Goal: Transaction & Acquisition: Purchase product/service

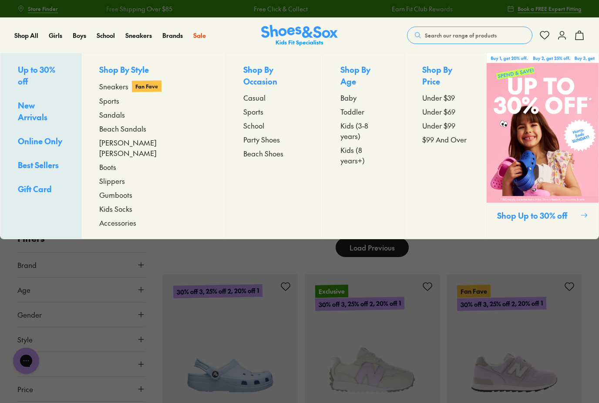
click at [123, 87] on span "Sneakers" at bounding box center [113, 86] width 29 height 10
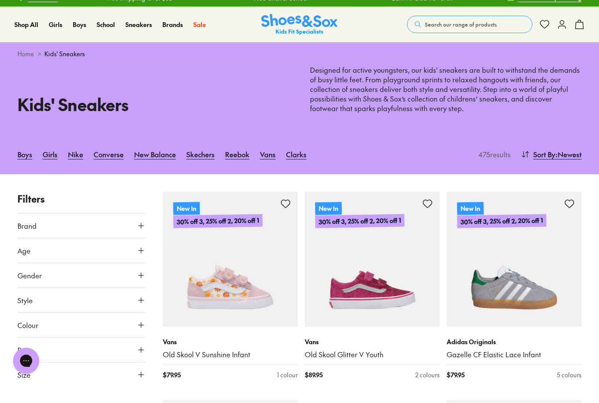
scroll to position [14, 0]
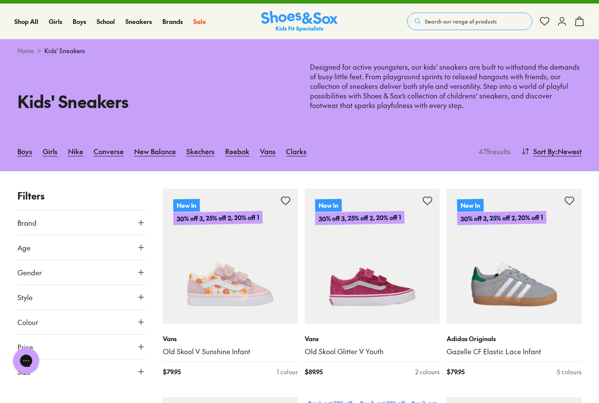
click at [140, 369] on use at bounding box center [140, 371] width 5 height 5
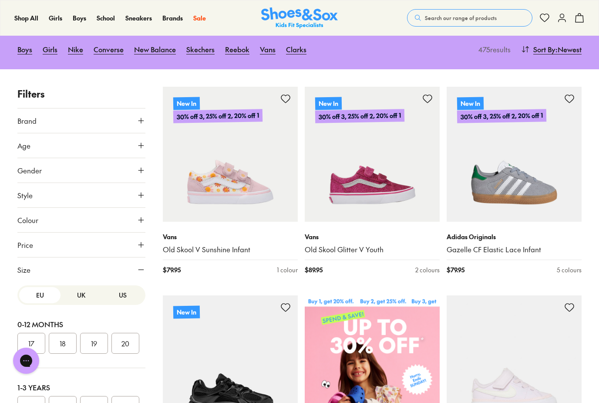
scroll to position [117, 0]
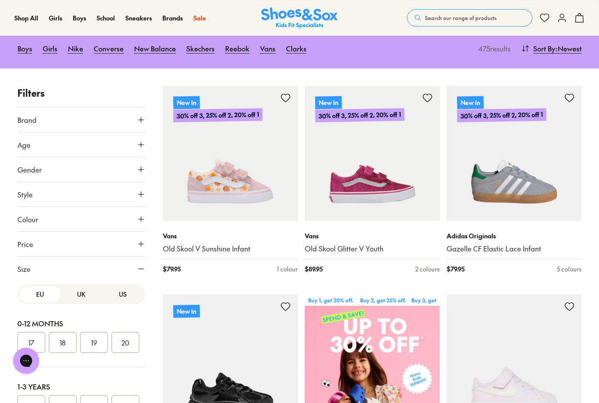
click at [128, 293] on button "US" at bounding box center [122, 294] width 41 height 16
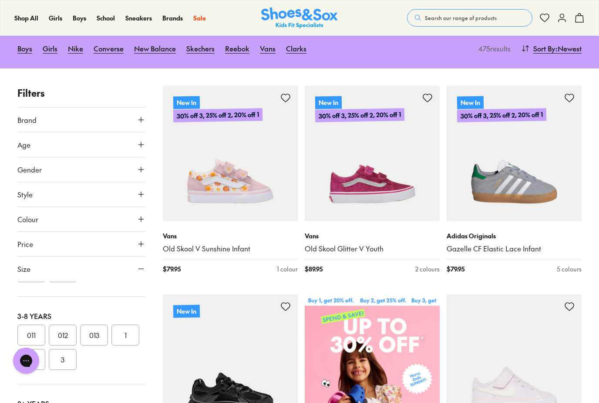
scroll to position [158, 0]
click at [96, 336] on button "013" at bounding box center [94, 334] width 28 height 21
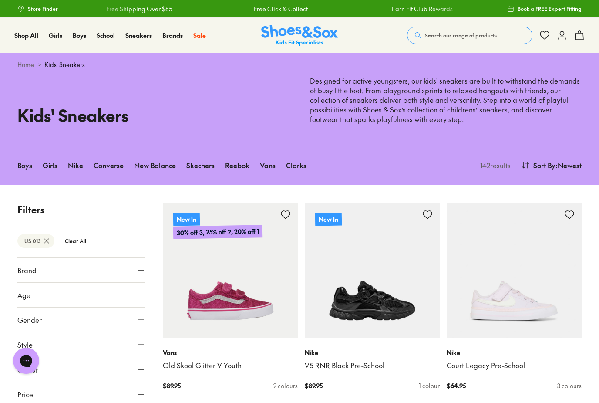
click at [404, 151] on div "Boys Girls Nike Converse New Balance Skechers Reebok Vans Clarks 142 results So…" at bounding box center [299, 165] width 599 height 40
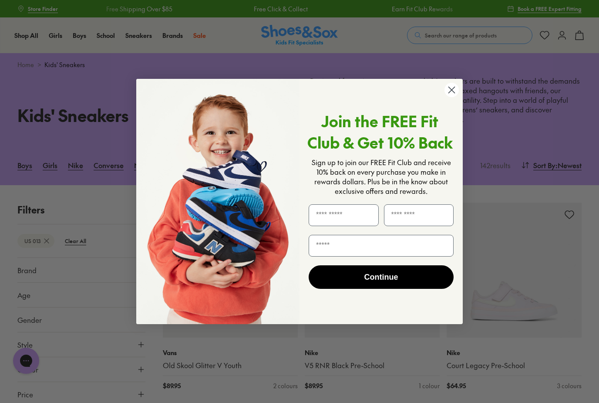
click at [451, 91] on icon "Close dialog" at bounding box center [452, 90] width 6 height 6
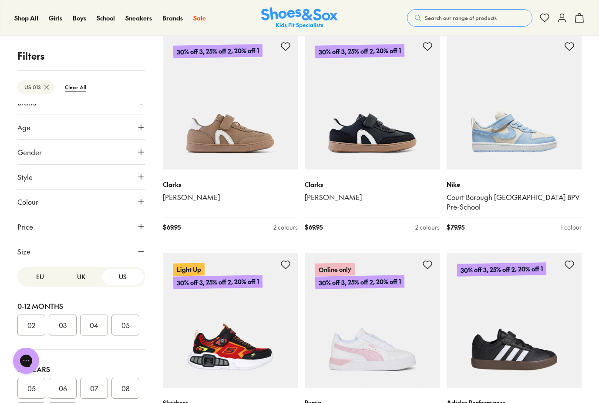
click at [31, 55] on p "Filters" at bounding box center [81, 56] width 128 height 14
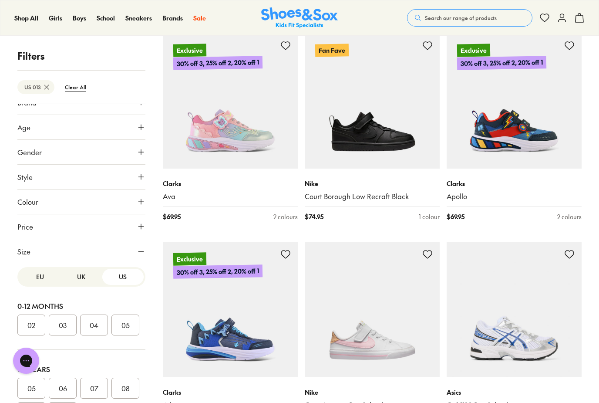
scroll to position [2274, 0]
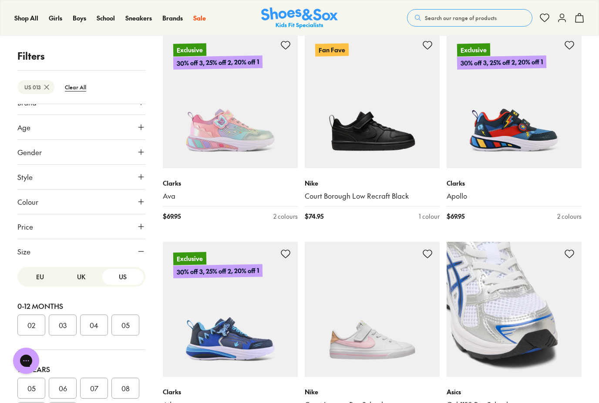
click at [515, 294] on img at bounding box center [514, 309] width 135 height 135
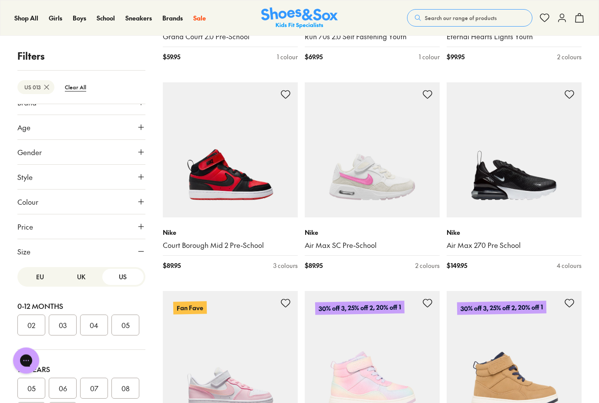
scroll to position [3058, 0]
click at [516, 158] on img at bounding box center [514, 149] width 135 height 135
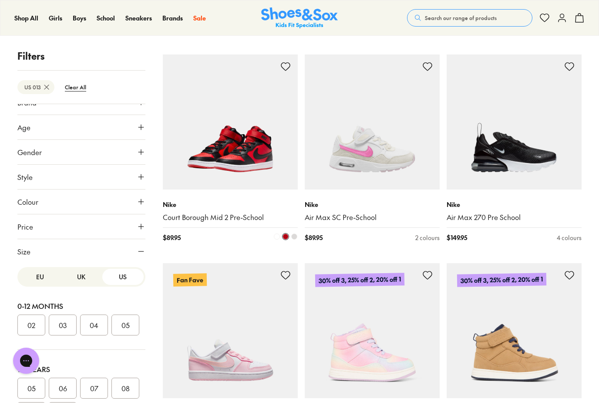
click at [294, 233] on span at bounding box center [294, 236] width 6 height 6
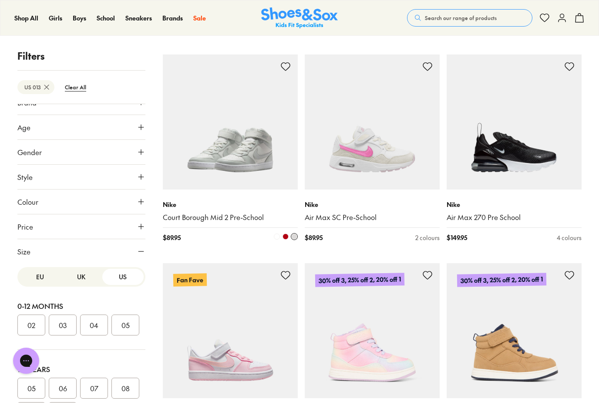
click at [278, 233] on span at bounding box center [277, 236] width 6 height 6
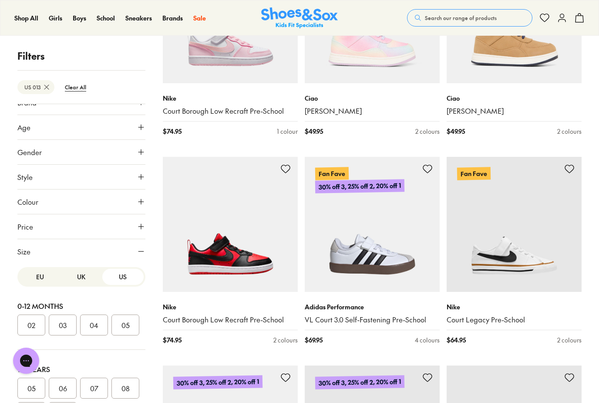
scroll to position [3400, 0]
click at [577, 336] on span at bounding box center [578, 339] width 6 height 6
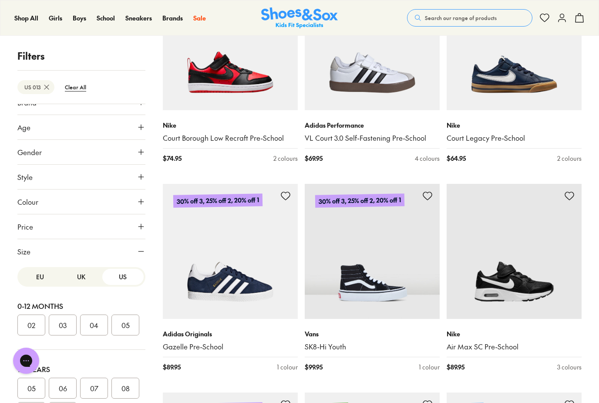
scroll to position [3586, 0]
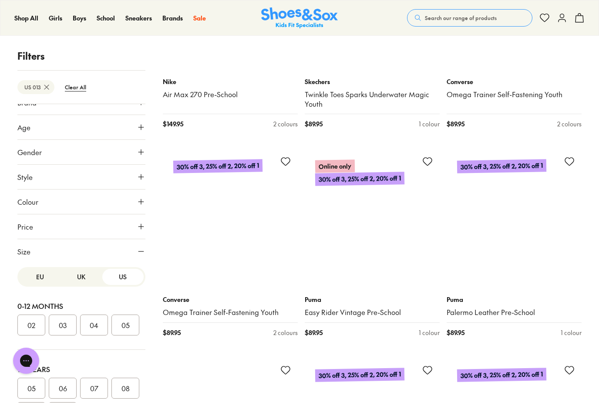
scroll to position [5096, 0]
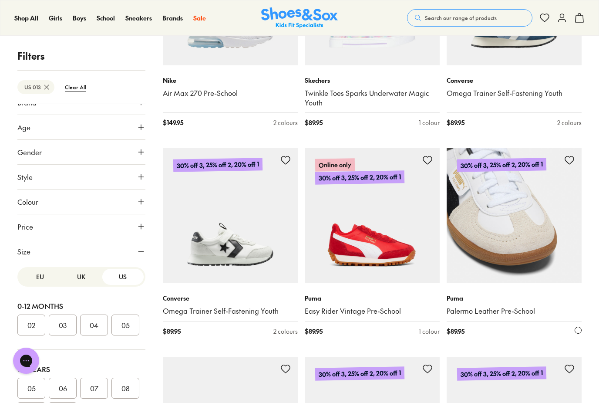
click at [517, 201] on img at bounding box center [514, 215] width 135 height 135
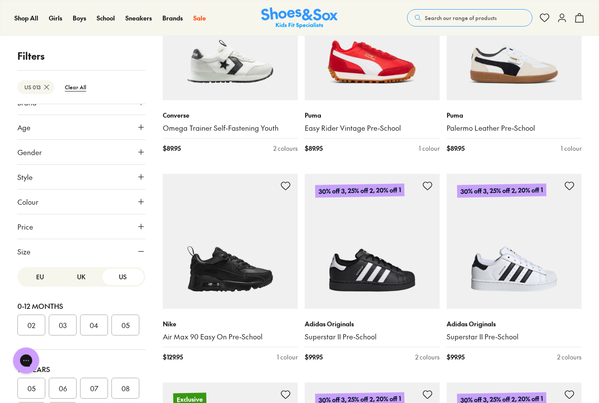
scroll to position [5279, 0]
click at [526, 224] on img at bounding box center [514, 241] width 135 height 135
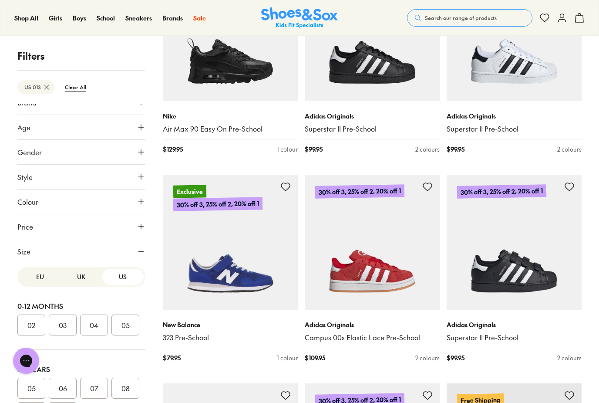
scroll to position [5491, 0]
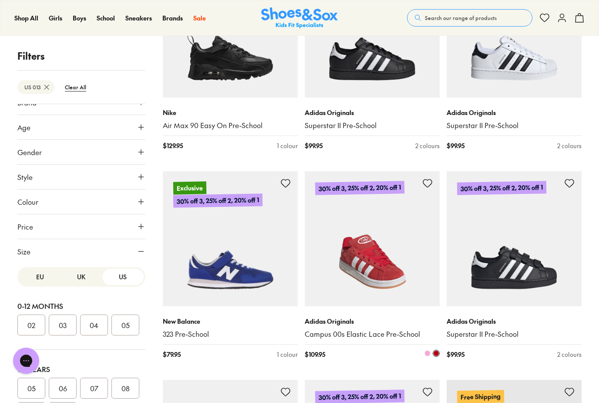
click at [387, 236] on img at bounding box center [372, 238] width 135 height 135
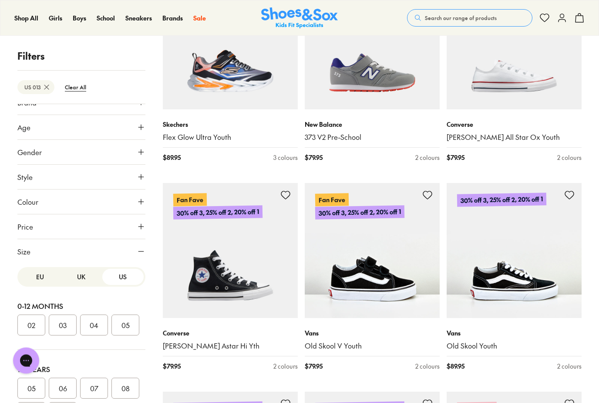
scroll to position [6949, 0]
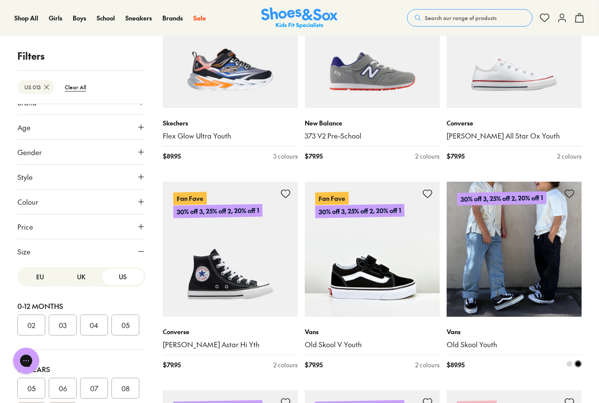
click at [503, 207] on img at bounding box center [514, 249] width 135 height 135
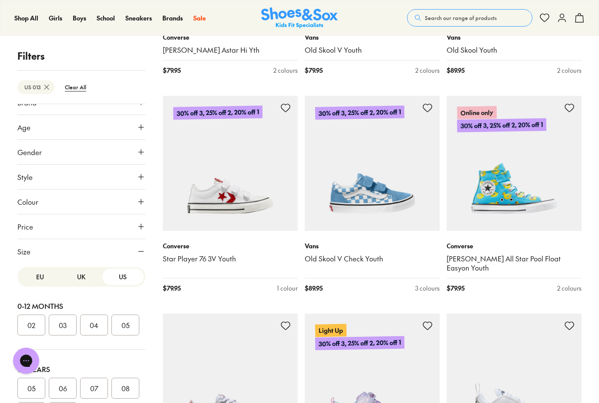
scroll to position [7242, 0]
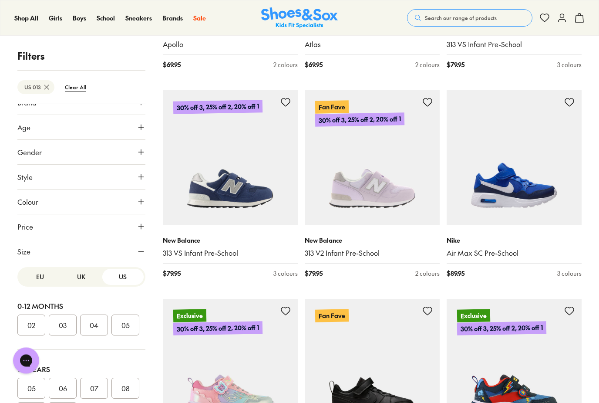
scroll to position [2008, 0]
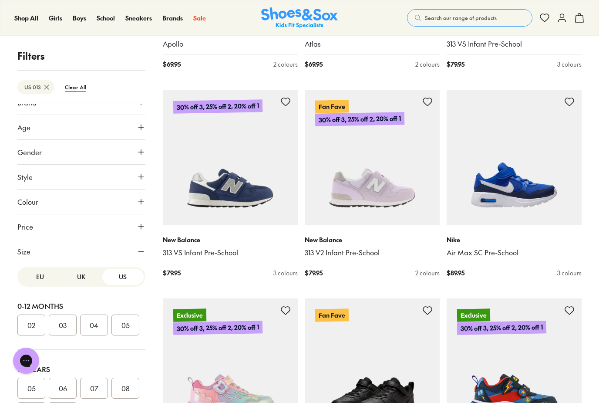
click at [412, 330] on img at bounding box center [372, 365] width 135 height 135
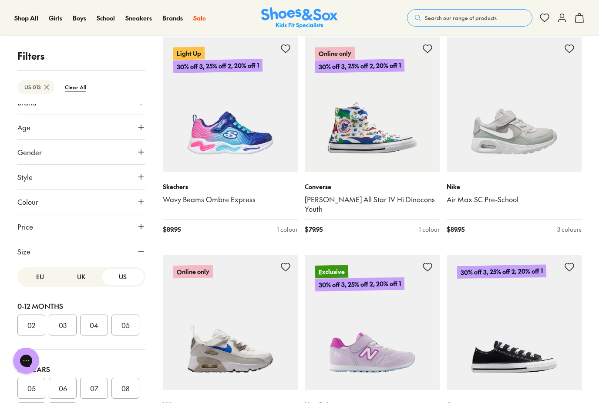
scroll to position [7917, 0]
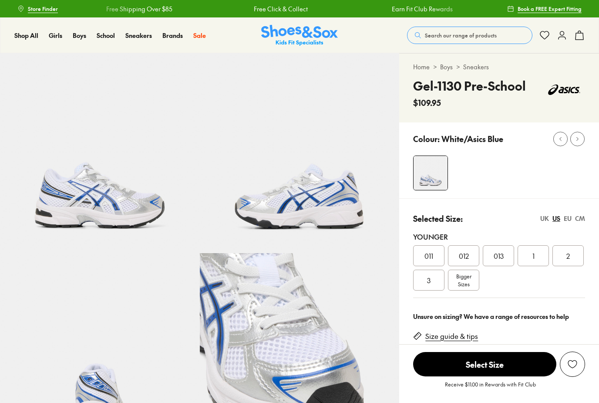
select select "*"
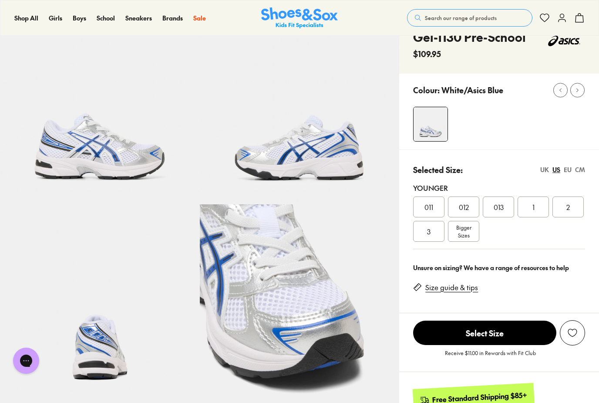
scroll to position [50, 0]
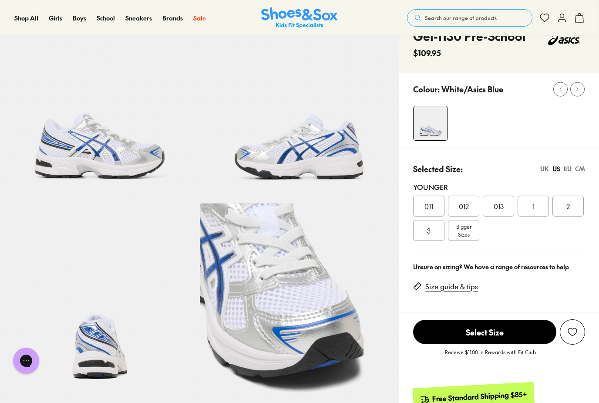
click at [101, 153] on img at bounding box center [100, 103] width 200 height 200
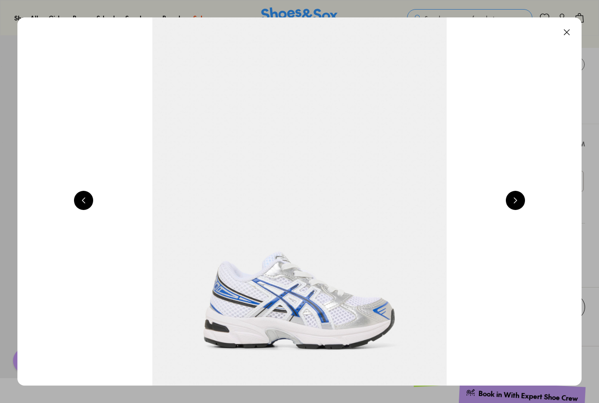
scroll to position [77, 0]
click at [565, 34] on button at bounding box center [566, 32] width 19 height 19
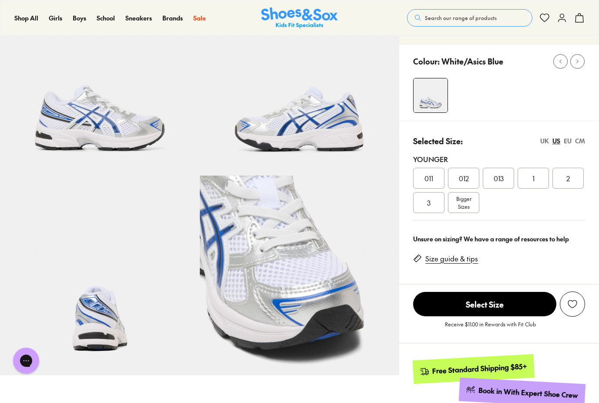
click at [499, 178] on span "013" at bounding box center [499, 178] width 10 height 10
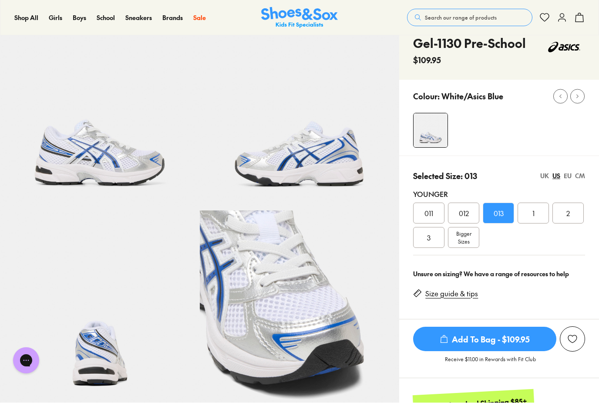
scroll to position [43, 0]
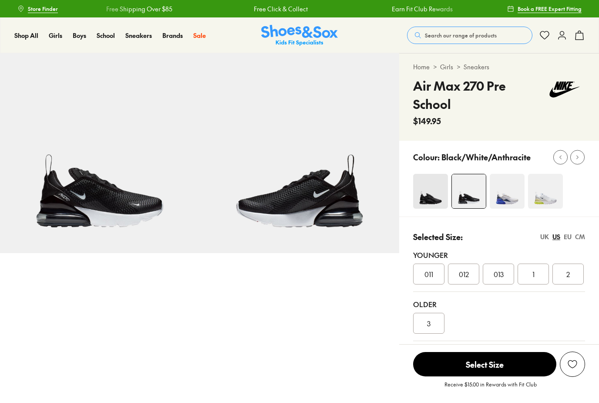
select select "*"
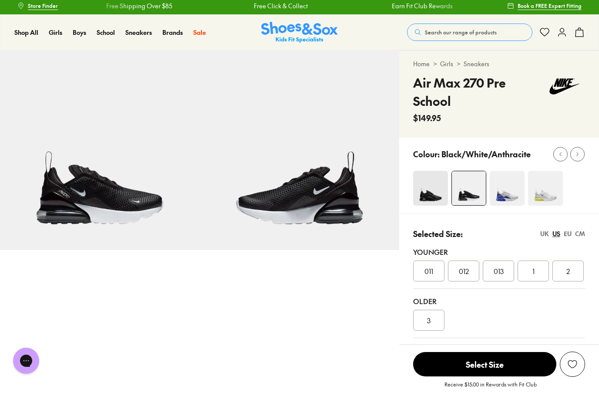
scroll to position [7, 0]
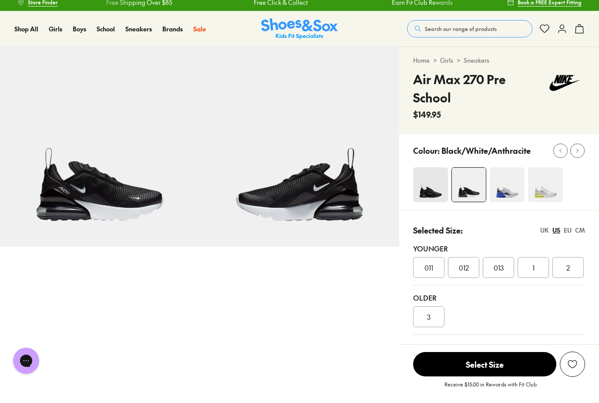
click at [502, 265] on span "013" at bounding box center [499, 267] width 10 height 10
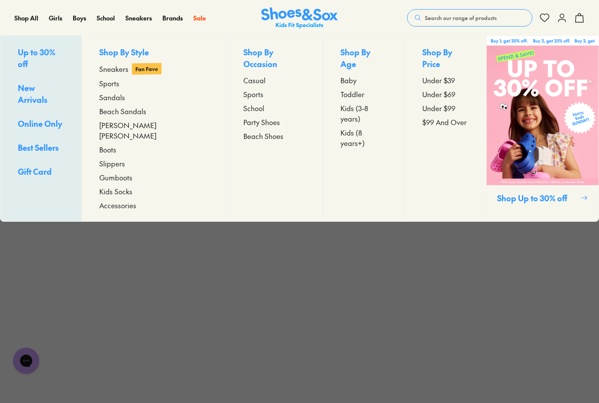
scroll to position [345, 0]
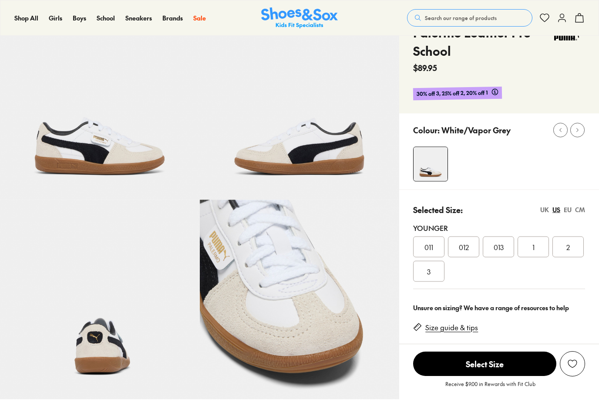
select select "*"
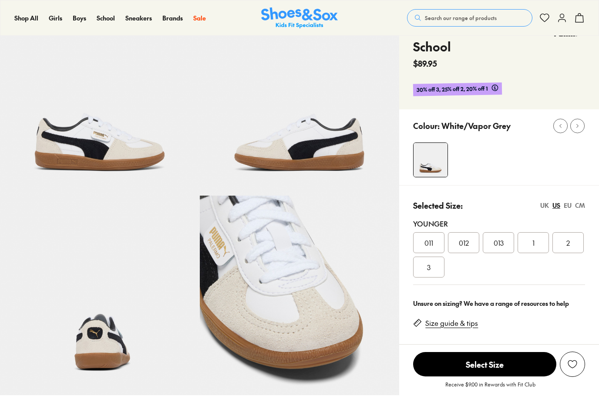
scroll to position [60, 0]
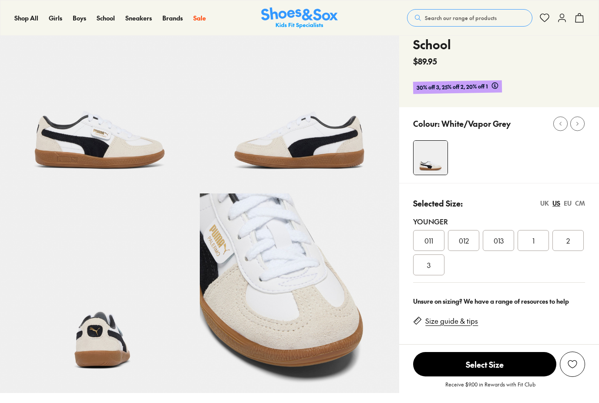
click at [506, 241] on div "013" at bounding box center [498, 240] width 31 height 21
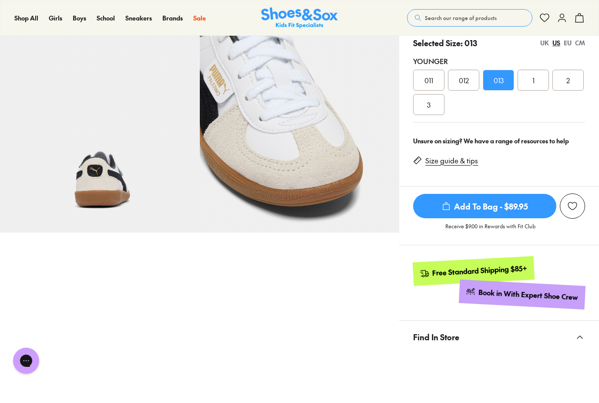
scroll to position [21, 0]
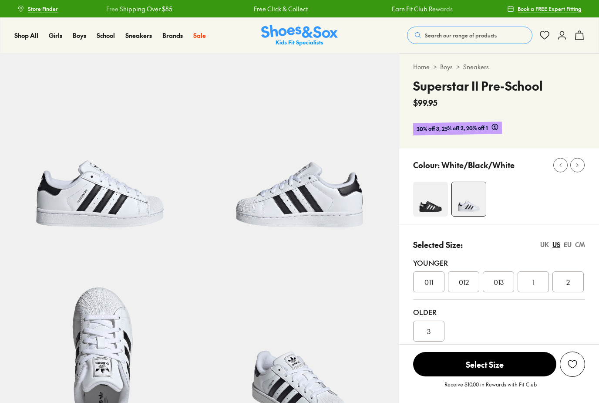
select select "*"
click at [496, 284] on span "013" at bounding box center [499, 281] width 10 height 10
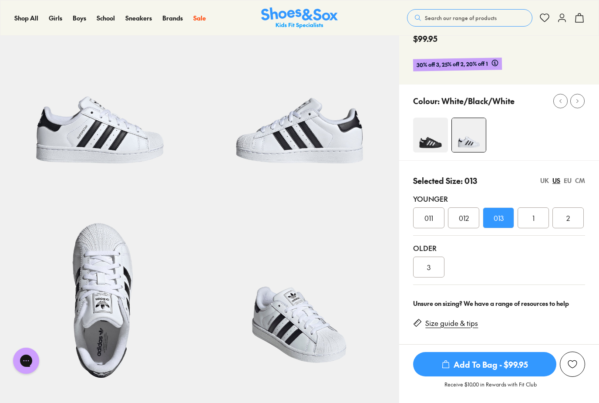
scroll to position [64, 0]
click at [441, 135] on img at bounding box center [430, 134] width 35 height 35
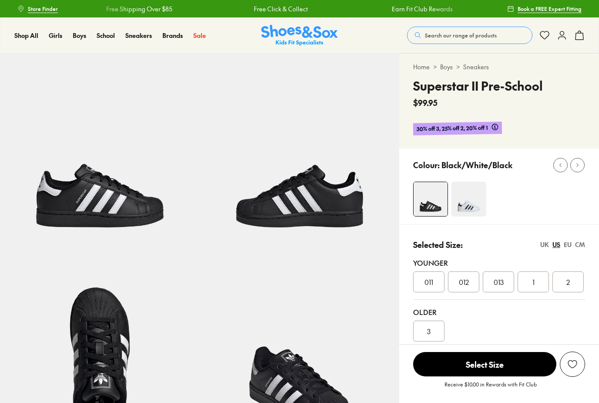
click at [501, 281] on span "013" at bounding box center [499, 281] width 10 height 10
select select "*"
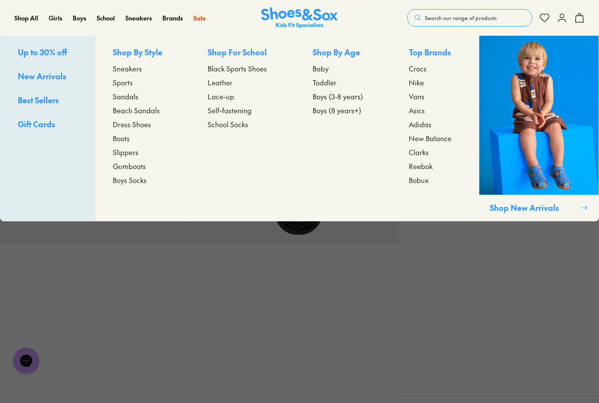
scroll to position [408, 0]
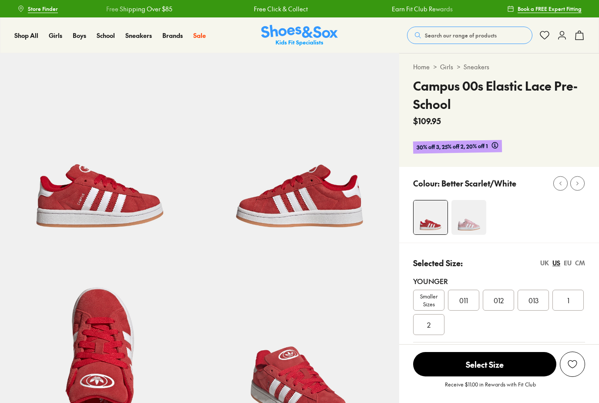
select select "*"
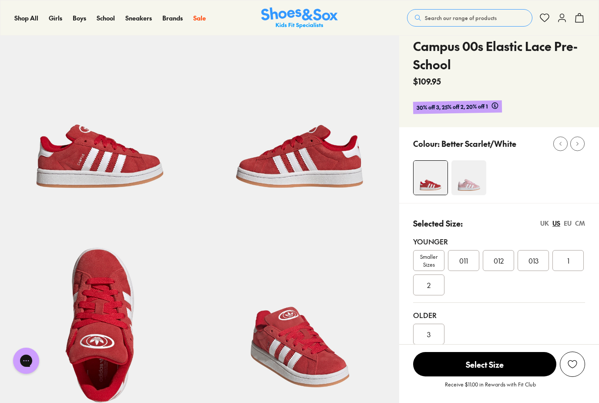
scroll to position [41, 0]
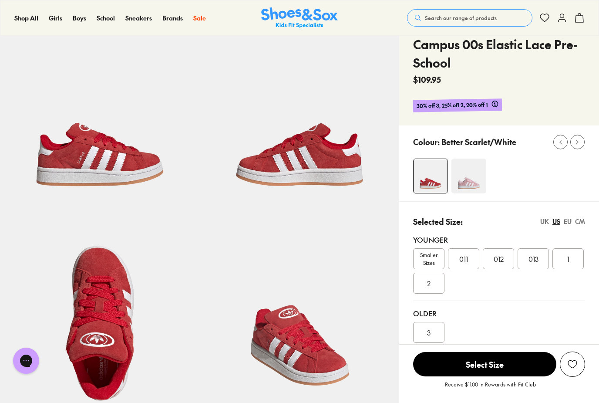
click at [536, 263] on span "013" at bounding box center [534, 258] width 10 height 10
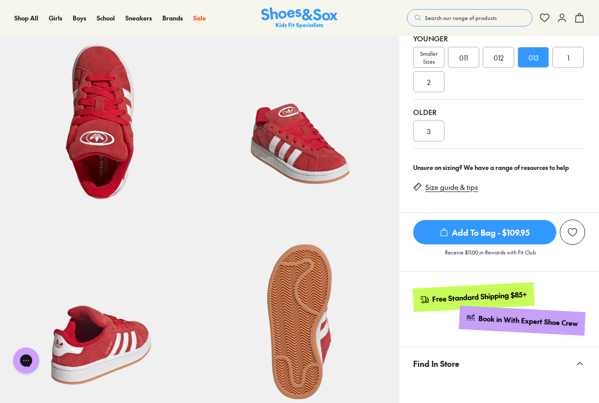
scroll to position [228, 0]
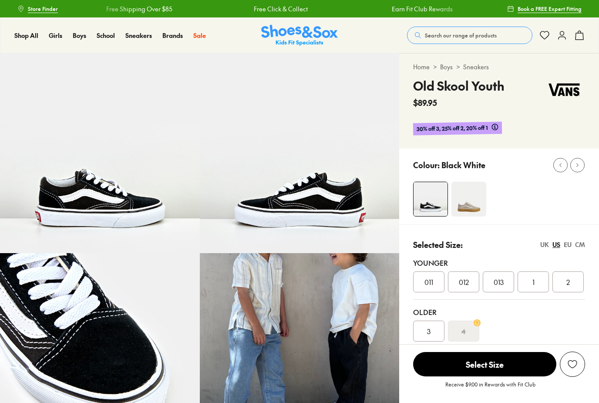
select select "*"
click at [499, 279] on span "013" at bounding box center [499, 281] width 10 height 10
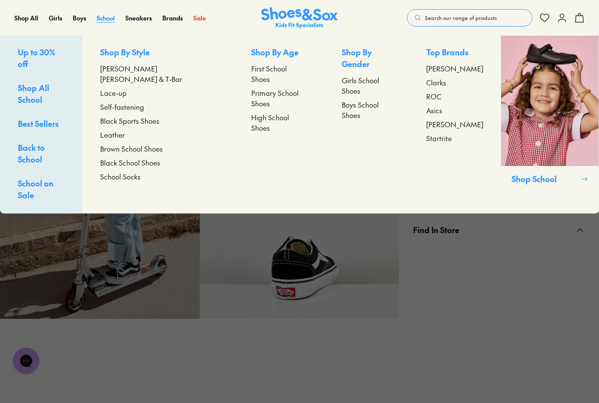
scroll to position [335, 0]
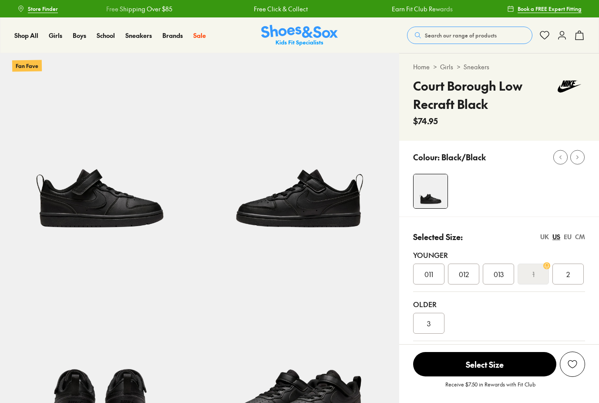
select select "*"
click at [499, 274] on span "013" at bounding box center [499, 274] width 10 height 10
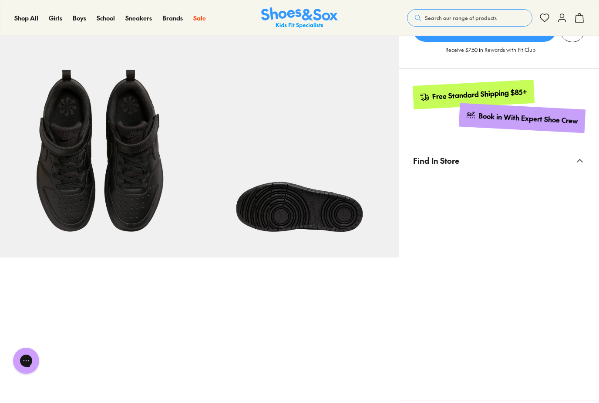
scroll to position [423, 0]
